Goal: Task Accomplishment & Management: Manage account settings

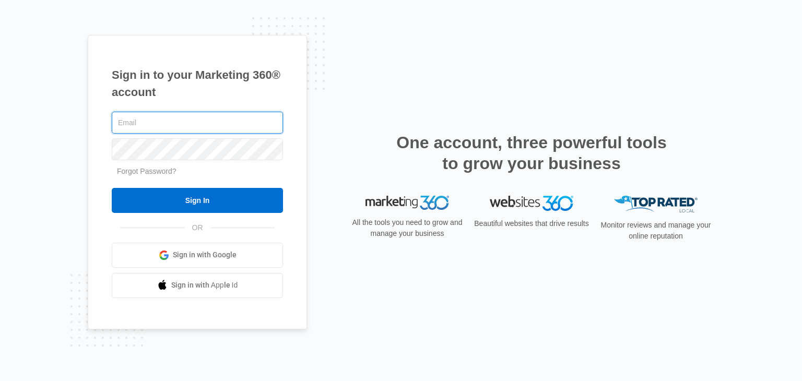
click at [173, 122] on input "text" at bounding box center [197, 123] width 171 height 22
type input "[PERSON_NAME][EMAIL_ADDRESS][DOMAIN_NAME]"
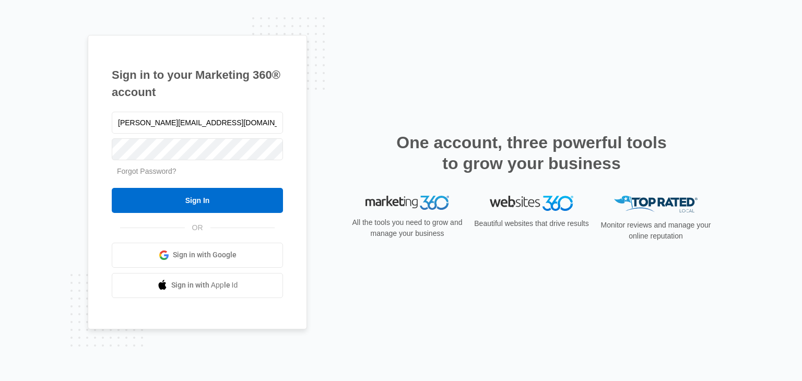
click at [150, 172] on link "Forgot Password?" at bounding box center [147, 171] width 60 height 8
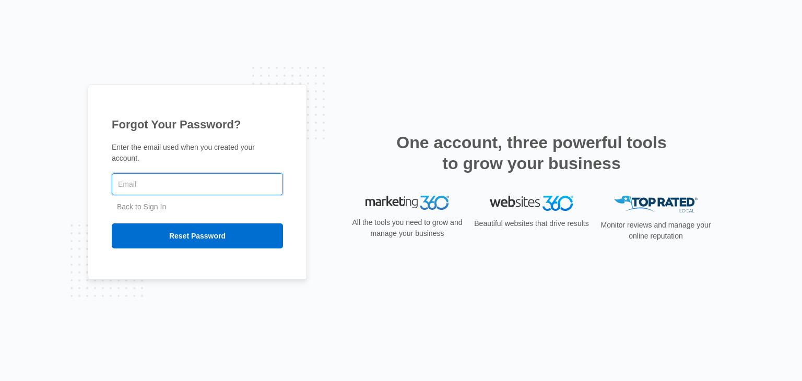
click at [137, 182] on input "text" at bounding box center [197, 184] width 171 height 22
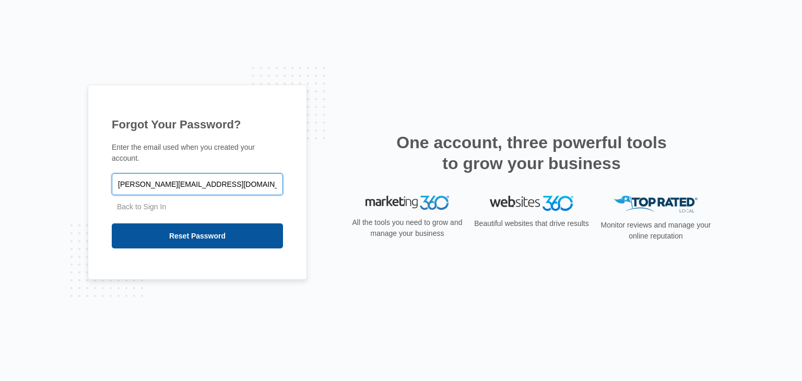
type input "[PERSON_NAME][EMAIL_ADDRESS][DOMAIN_NAME]"
click at [175, 234] on input "Reset Password" at bounding box center [197, 235] width 171 height 25
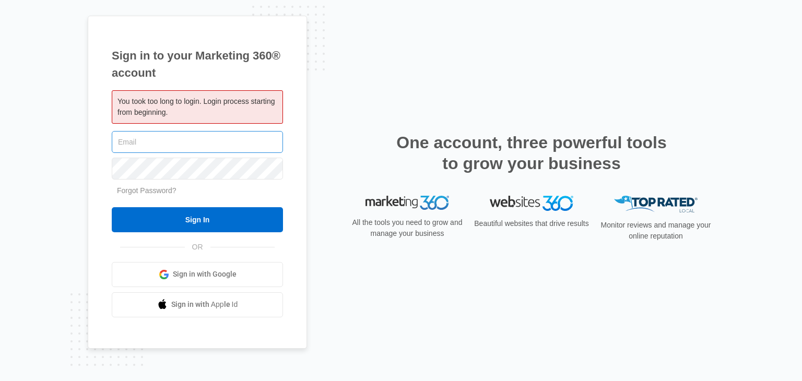
click at [148, 143] on input "text" at bounding box center [197, 142] width 171 height 22
type input "[PERSON_NAME][EMAIL_ADDRESS][DOMAIN_NAME]"
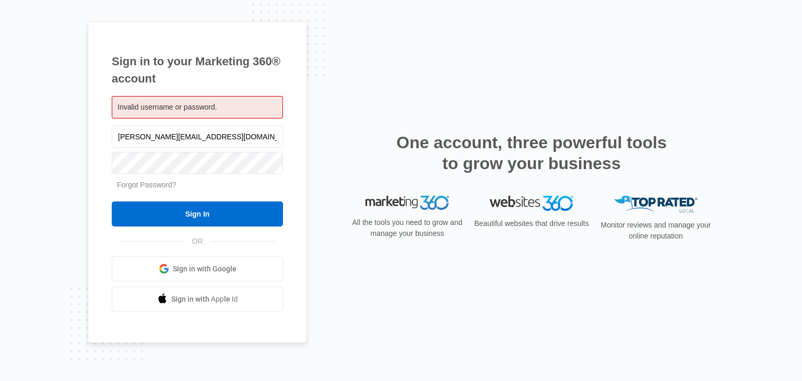
click at [152, 182] on link "Forgot Password?" at bounding box center [147, 185] width 60 height 8
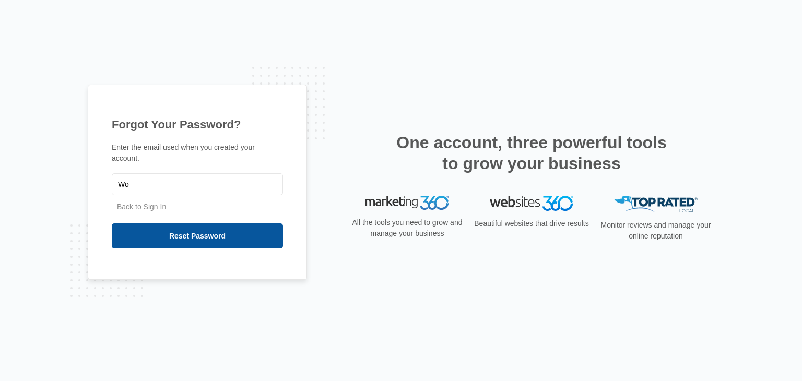
type input "W"
type input "l"
type input "[PERSON_NAME][EMAIL_ADDRESS][DOMAIN_NAME]"
click at [186, 232] on input "Reset Password" at bounding box center [197, 235] width 171 height 25
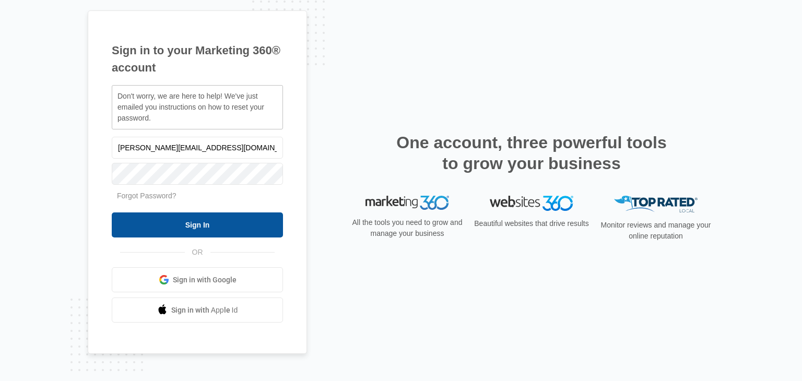
click at [187, 226] on input "Sign In" at bounding box center [197, 224] width 171 height 25
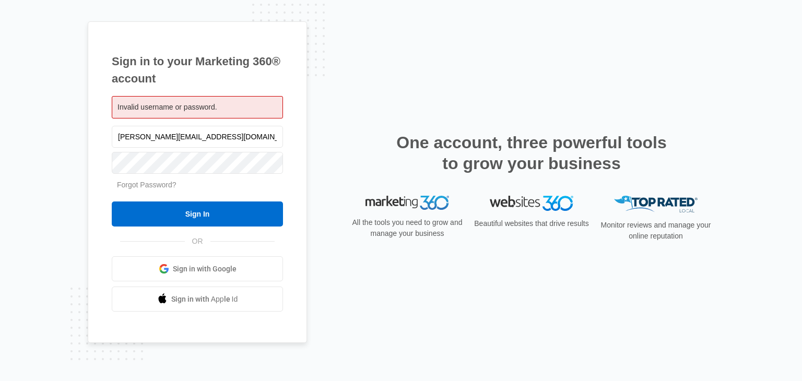
click at [157, 186] on link "Forgot Password?" at bounding box center [147, 185] width 60 height 8
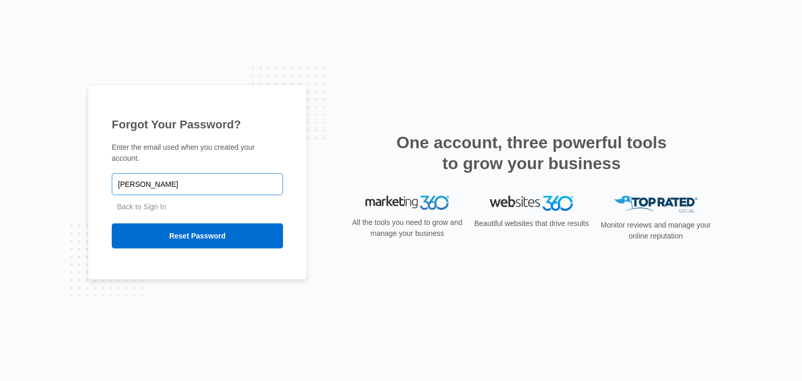
type input "[PERSON_NAME][EMAIL_ADDRESS][DOMAIN_NAME]"
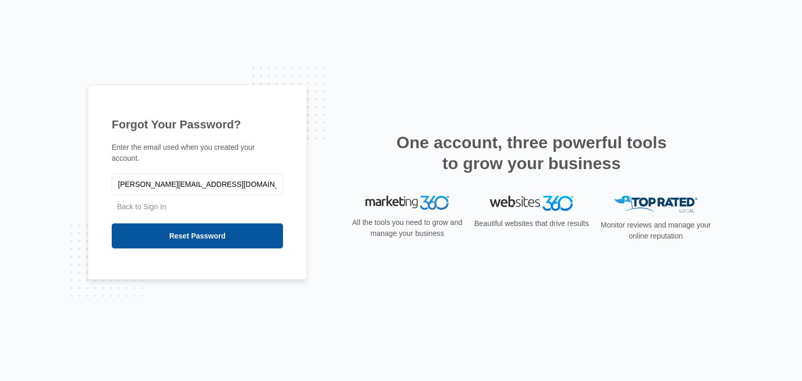
click at [165, 231] on input "Reset Password" at bounding box center [197, 235] width 171 height 25
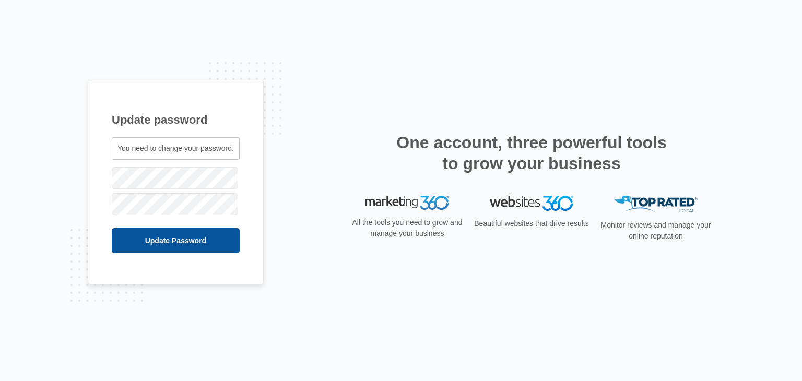
click at [171, 242] on input "Update Password" at bounding box center [176, 240] width 128 height 25
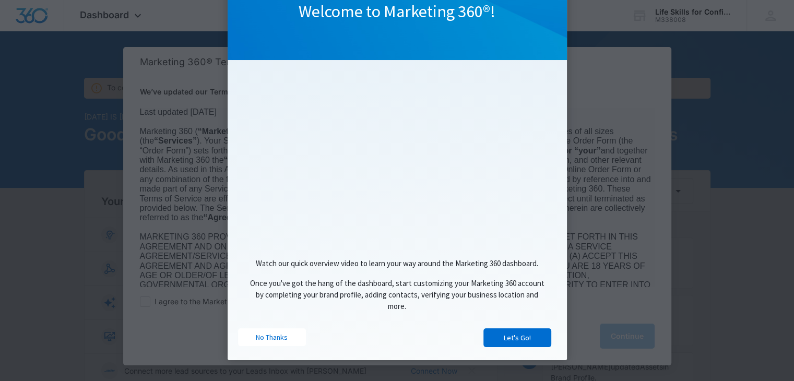
scroll to position [91, 0]
click at [497, 338] on link "Let's Go!" at bounding box center [517, 337] width 68 height 19
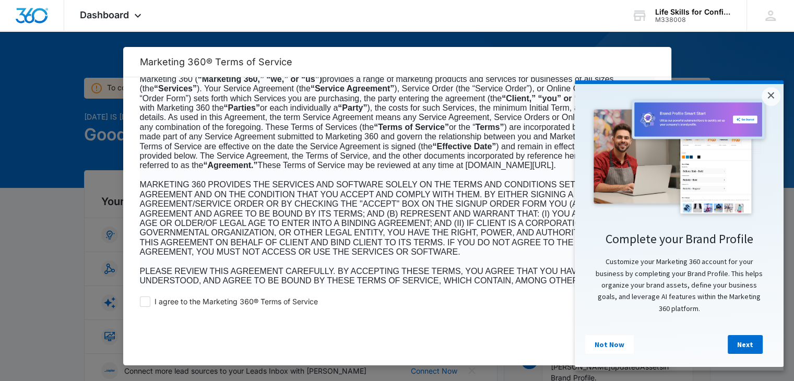
scroll to position [104, 0]
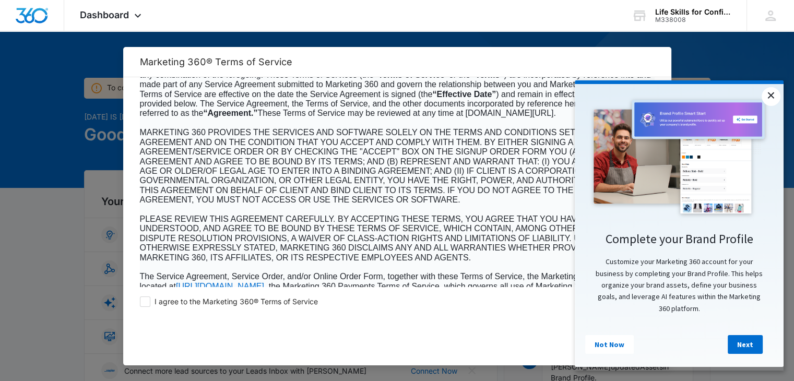
click at [769, 97] on link "×" at bounding box center [771, 96] width 19 height 19
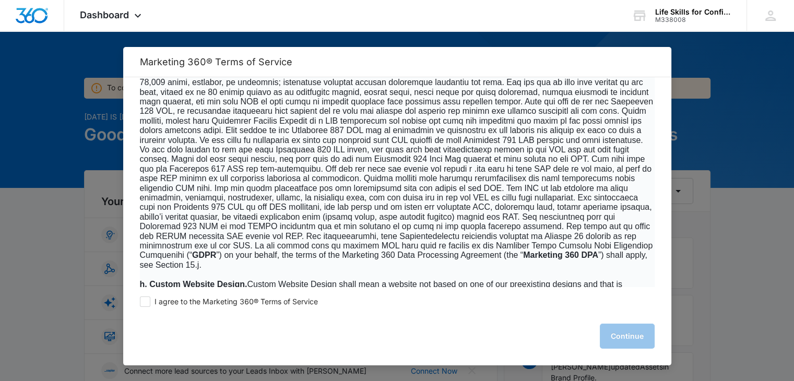
scroll to position [1201, 0]
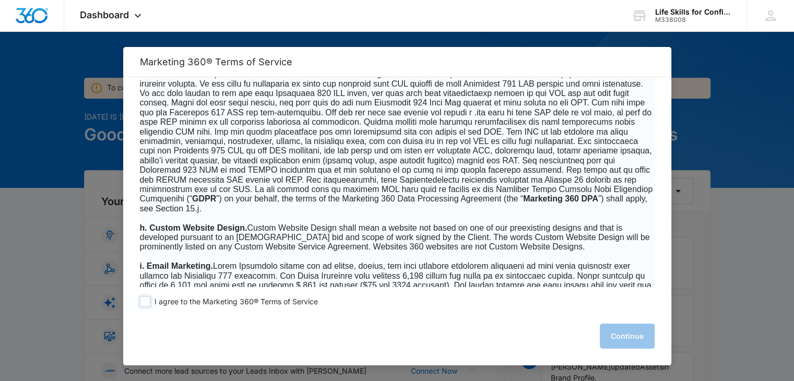
click at [143, 301] on span at bounding box center [145, 302] width 10 height 10
click at [143, 301] on input "I agree to the Marketing 360® Terms of Service" at bounding box center [145, 302] width 10 height 10
checkbox input "true"
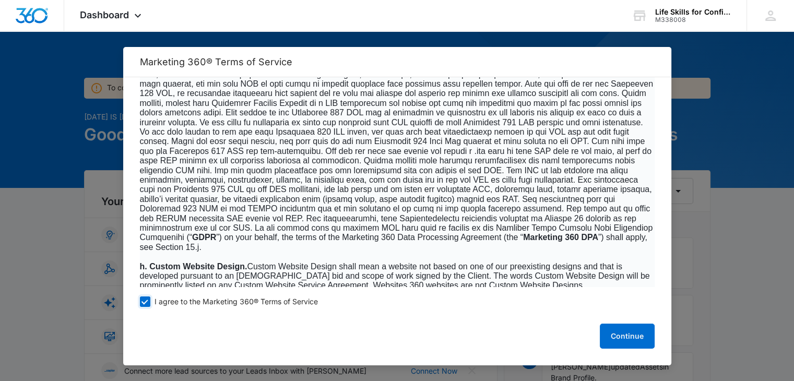
scroll to position [1096, 0]
